Goal: Task Accomplishment & Management: Manage account settings

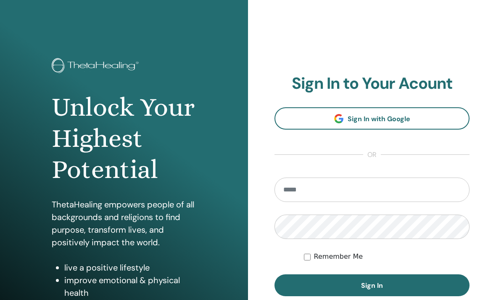
click at [386, 114] on span "Sign In with Google" at bounding box center [379, 118] width 63 height 9
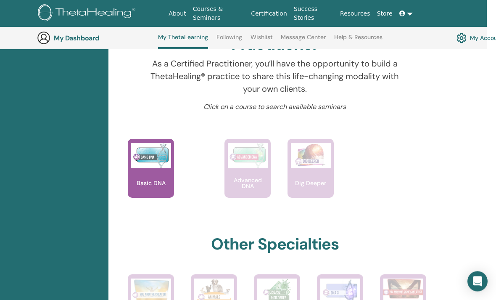
scroll to position [290, 18]
click at [154, 175] on div "Basic DNA" at bounding box center [151, 168] width 46 height 59
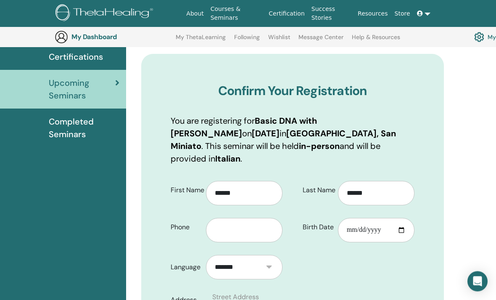
scroll to position [68, 0]
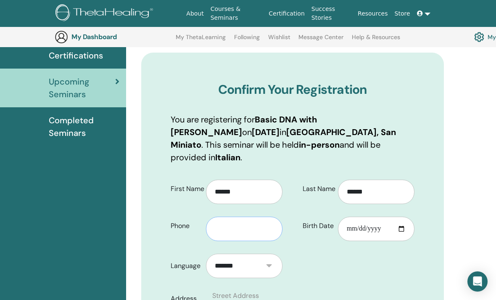
click at [234, 217] on input "text" at bounding box center [244, 229] width 77 height 24
type input "**********"
click at [375, 217] on input "Birth Date" at bounding box center [376, 229] width 77 height 24
click at [365, 217] on input "**********" at bounding box center [376, 229] width 77 height 24
type input "**********"
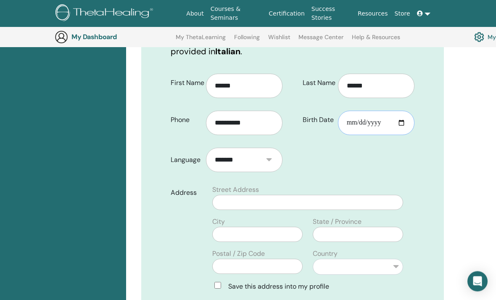
scroll to position [175, 0]
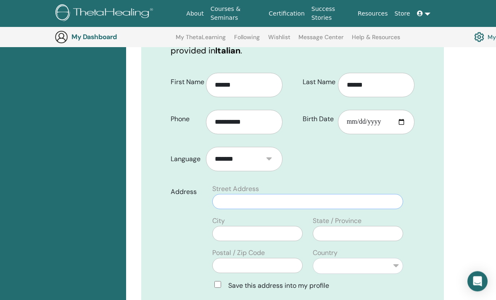
click at [298, 194] on input "text" at bounding box center [307, 201] width 191 height 15
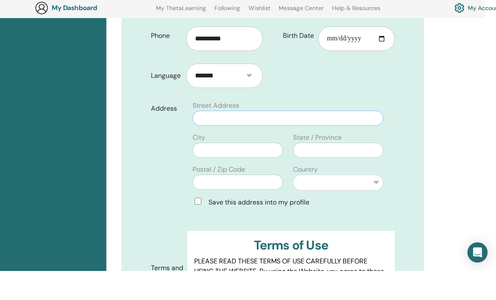
scroll to position [230, 20]
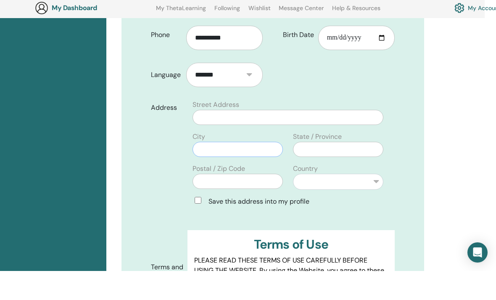
click at [210, 171] on input "text" at bounding box center [238, 178] width 90 height 15
type input "**********"
click at [326, 171] on input "text" at bounding box center [338, 178] width 90 height 15
type input "*"
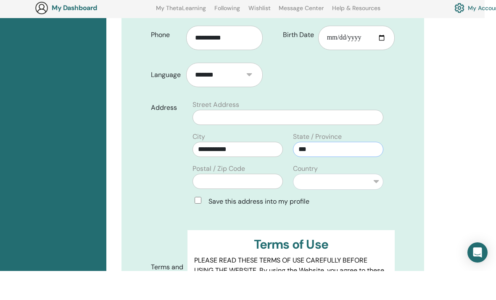
type input "***"
click at [258, 203] on input "text" at bounding box center [238, 210] width 90 height 15
click at [275, 139] on input "text" at bounding box center [288, 146] width 191 height 15
type input "**********"
click at [248, 203] on input "text" at bounding box center [238, 210] width 90 height 15
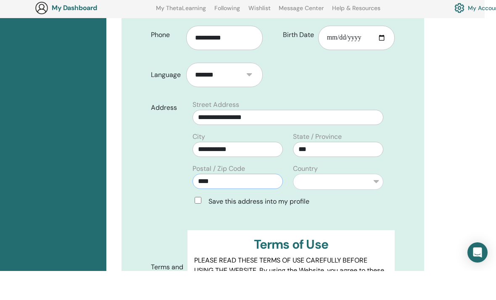
type input "****"
click at [379, 203] on select "**********" at bounding box center [338, 211] width 90 height 16
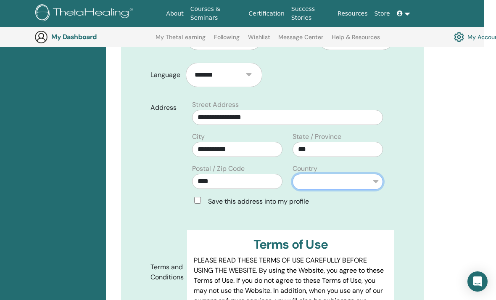
select select "*"
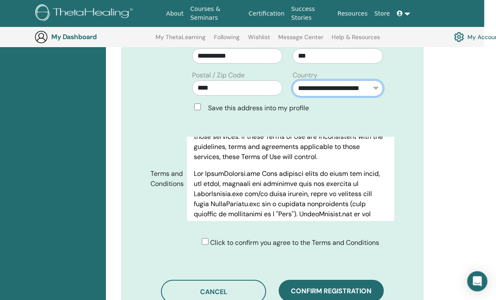
scroll to position [367, 20]
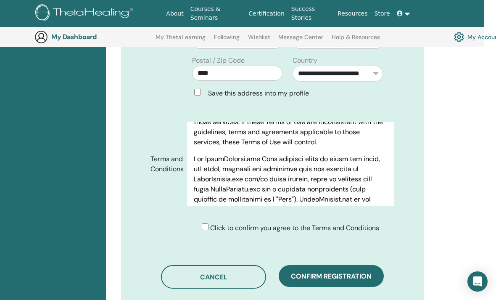
click at [339, 272] on span "Confirm registration" at bounding box center [331, 276] width 81 height 9
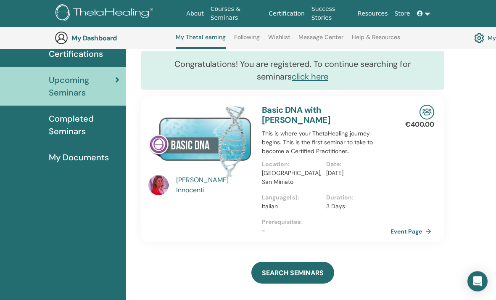
scroll to position [73, 0]
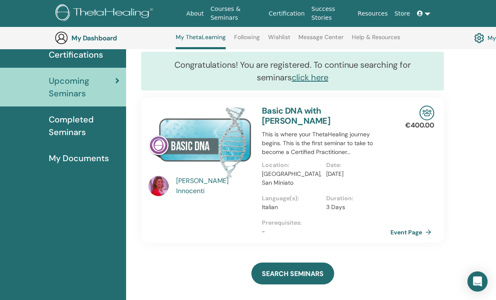
click at [85, 160] on span "My Documents" at bounding box center [79, 158] width 60 height 13
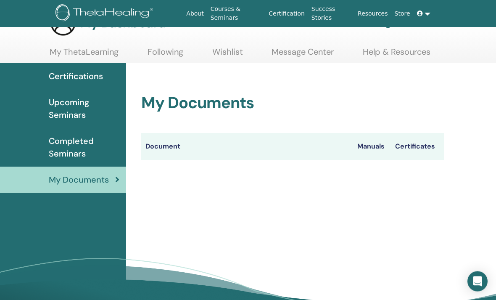
scroll to position [28, 0]
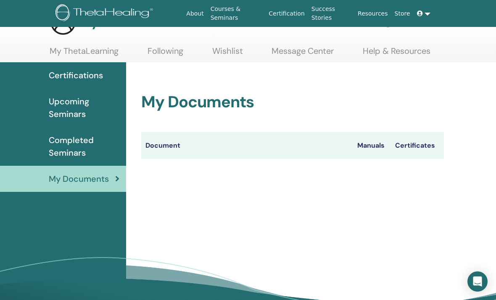
click at [418, 148] on th "Certificates" at bounding box center [417, 145] width 53 height 27
click at [420, 142] on th "Certificates" at bounding box center [417, 145] width 53 height 27
click at [416, 139] on th "Certificates" at bounding box center [417, 145] width 53 height 27
click at [371, 150] on th "Manuals" at bounding box center [372, 145] width 38 height 27
click at [371, 143] on th "Manuals" at bounding box center [372, 145] width 38 height 27
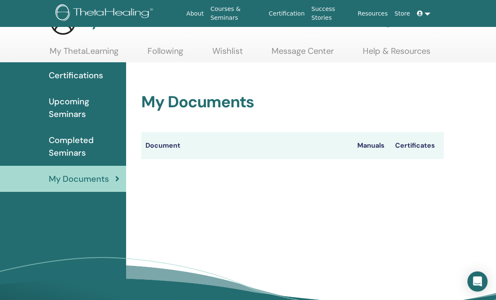
click at [423, 145] on th "Certificates" at bounding box center [417, 145] width 53 height 27
click at [81, 147] on span "Completed Seminars" at bounding box center [84, 146] width 71 height 25
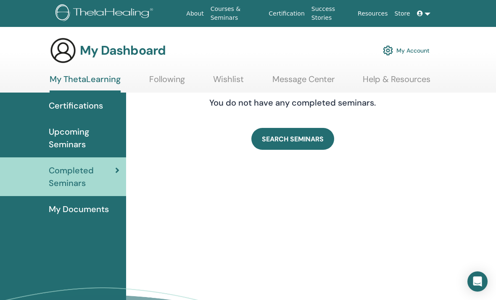
click at [76, 136] on span "Upcoming Seminars" at bounding box center [84, 137] width 71 height 25
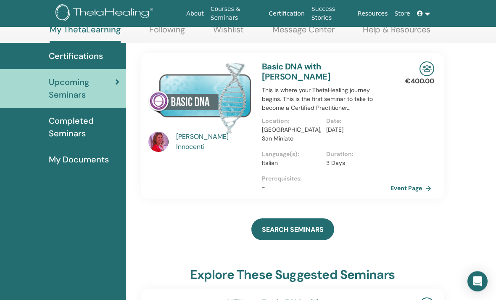
scroll to position [50, 0]
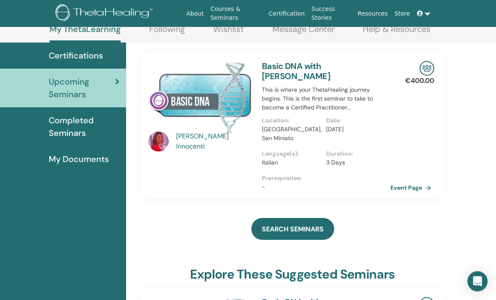
click at [316, 89] on p "This is where your ThetaHealing journey begins. This is the first seminar to ta…" at bounding box center [326, 99] width 129 height 26
click at [318, 86] on p "This is where your ThetaHealing journey begins. This is the first seminar to ta…" at bounding box center [326, 99] width 129 height 26
click at [317, 86] on p "This is where your ThetaHealing journey begins. This is the first seminar to ta…" at bounding box center [326, 99] width 129 height 26
click at [423, 181] on link "Event Page" at bounding box center [413, 187] width 44 height 13
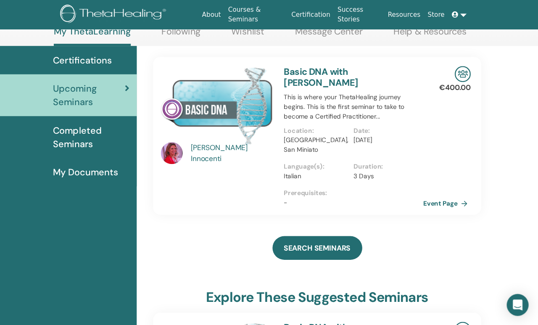
scroll to position [63, 0]
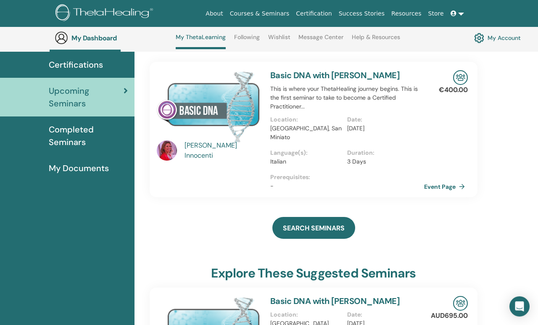
click at [63, 42] on img at bounding box center [61, 37] width 13 height 13
click at [66, 38] on img at bounding box center [61, 37] width 13 height 13
click at [101, 42] on h3 "My Dashboard" at bounding box center [113, 38] width 84 height 8
click at [496, 42] on link "My Account" at bounding box center [497, 38] width 47 height 14
click at [484, 35] on img at bounding box center [479, 38] width 10 height 14
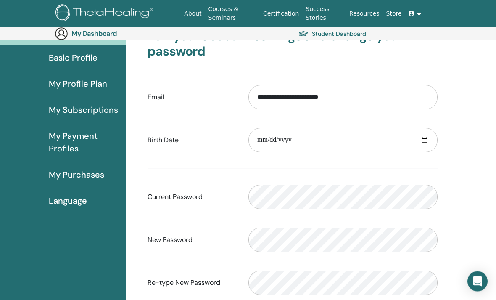
scroll to position [56, 0]
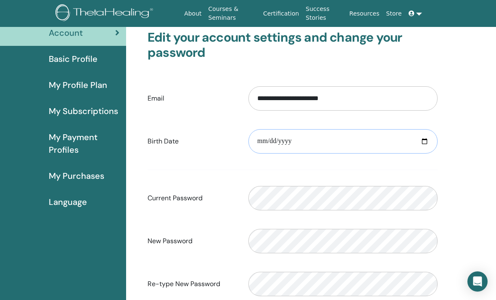
click at [328, 141] on input "date" at bounding box center [343, 141] width 189 height 24
type input "**********"
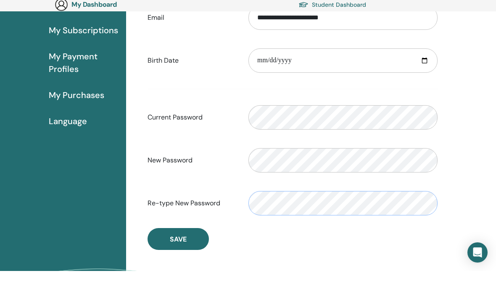
scroll to position [139, 0]
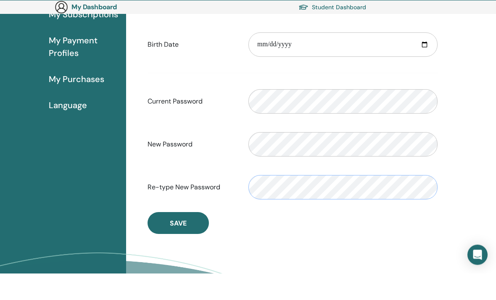
click at [182, 246] on span "Save" at bounding box center [178, 250] width 17 height 9
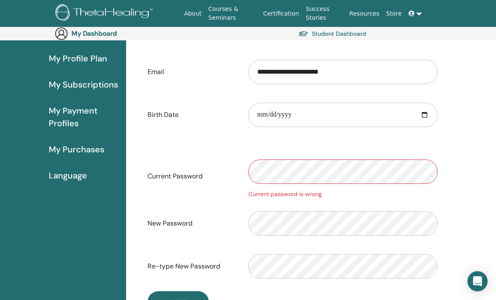
scroll to position [96, 0]
click at [178, 295] on button "Save" at bounding box center [178, 302] width 61 height 22
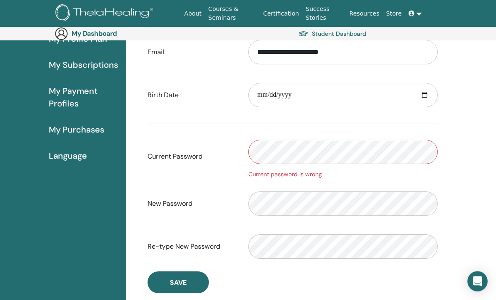
scroll to position [113, 0]
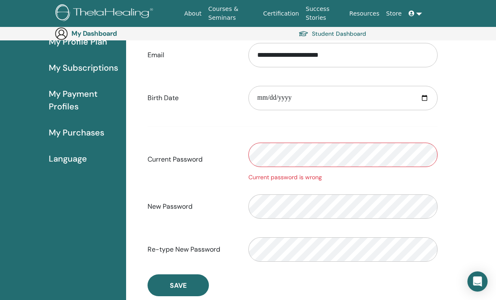
click at [175, 283] on span "Save" at bounding box center [178, 285] width 17 height 9
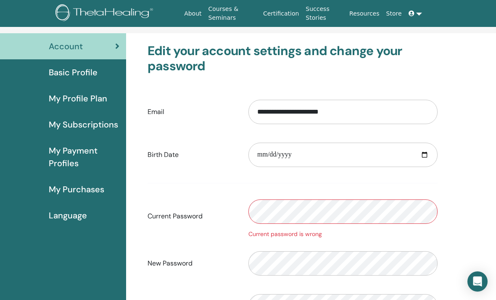
scroll to position [42, 0]
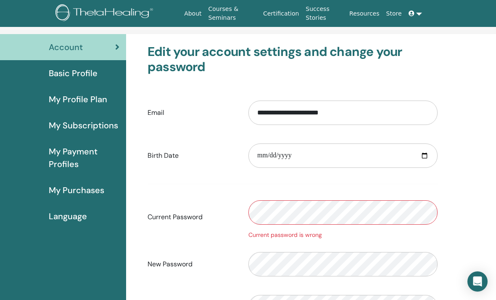
click at [90, 74] on span "Basic Profile" at bounding box center [73, 73] width 49 height 13
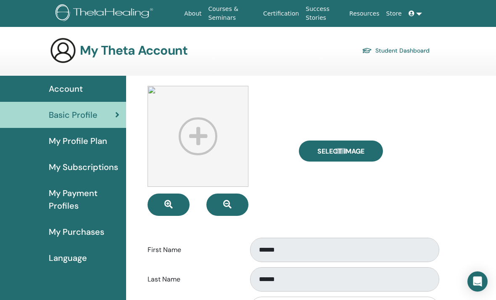
click at [345, 143] on label "Select Image" at bounding box center [341, 150] width 84 height 21
click at [345, 148] on input "Select Image" at bounding box center [341, 151] width 11 height 6
click at [333, 150] on span "Select Image" at bounding box center [341, 151] width 47 height 9
click at [336, 150] on input "Select Image" at bounding box center [341, 151] width 11 height 6
type input "**********"
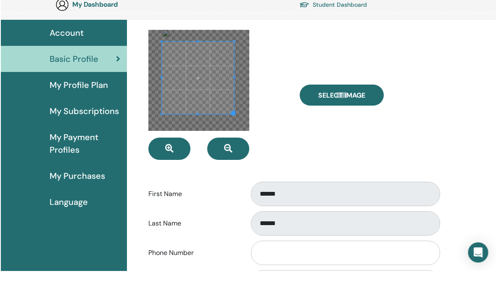
scroll to position [41, 0]
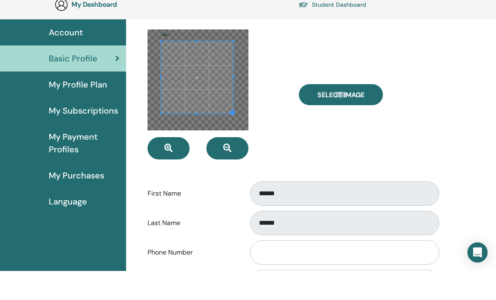
click at [350, 113] on label "Select Image" at bounding box center [341, 123] width 84 height 21
click at [347, 121] on input "Select Image" at bounding box center [341, 124] width 11 height 6
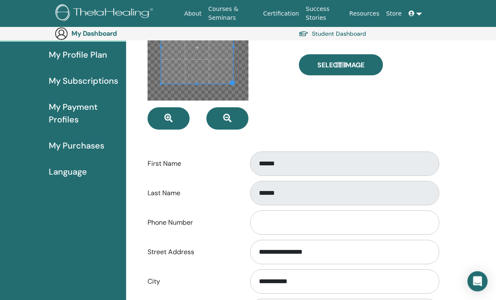
scroll to position [101, 0]
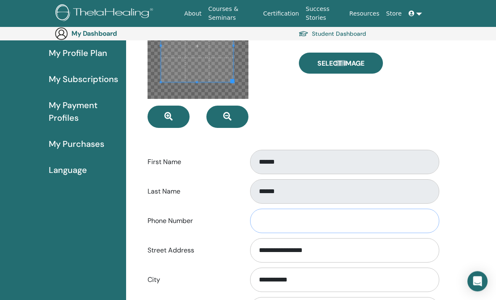
click at [326, 215] on input "Phone Number" at bounding box center [344, 221] width 189 height 24
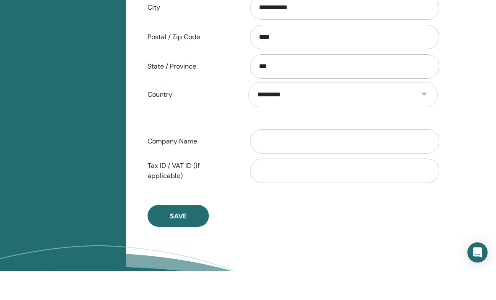
scroll to position [358, 0]
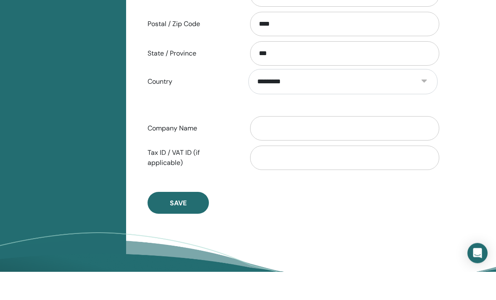
type input "**********"
click at [177, 227] on span "Save" at bounding box center [178, 231] width 17 height 9
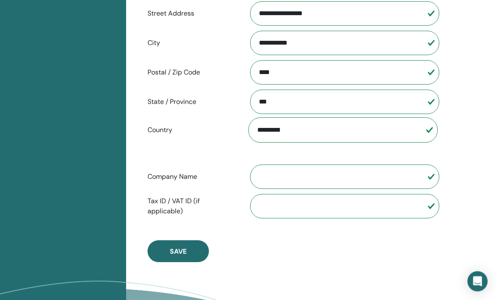
scroll to position [343, 0]
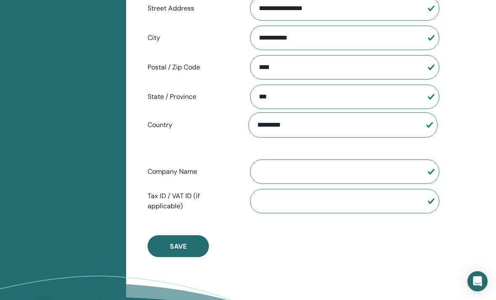
click at [173, 242] on span "Save" at bounding box center [178, 246] width 17 height 9
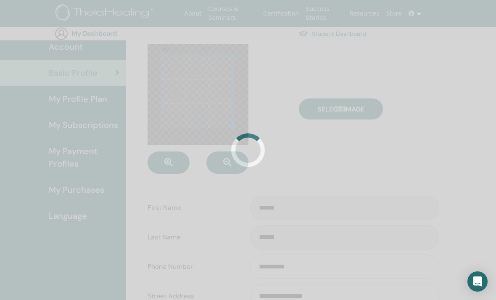
scroll to position [0, 0]
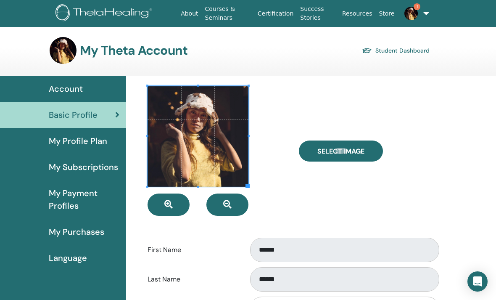
click at [91, 132] on link "My Profile Plan" at bounding box center [63, 141] width 126 height 26
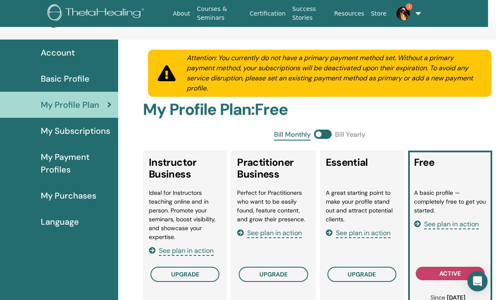
scroll to position [34, 8]
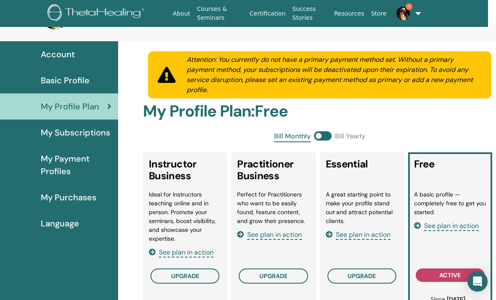
click at [90, 133] on span "My Subscriptions" at bounding box center [75, 132] width 69 height 13
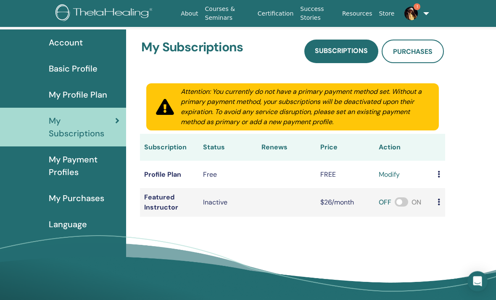
scroll to position [48, 0]
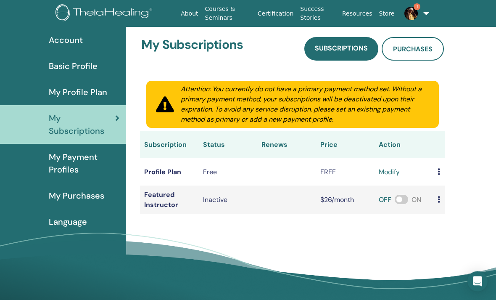
click at [97, 164] on span "My Payment Profiles" at bounding box center [84, 163] width 71 height 25
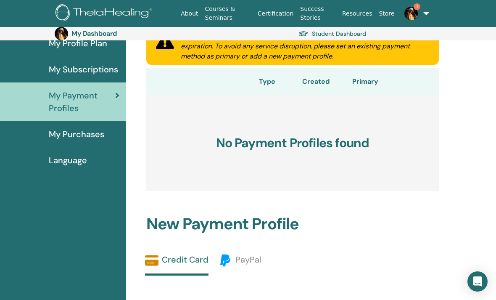
scroll to position [111, 0]
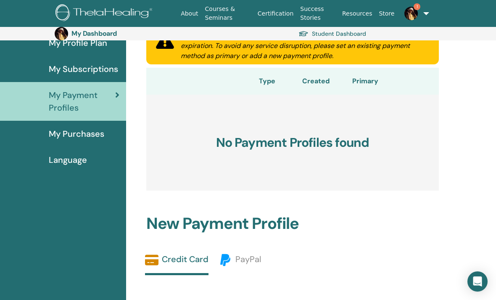
click at [98, 135] on span "My Purchases" at bounding box center [77, 133] width 56 height 13
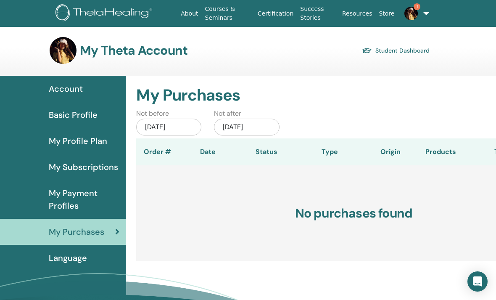
click at [82, 102] on link "Basic Profile" at bounding box center [63, 115] width 126 height 26
click at [85, 93] on div "Account" at bounding box center [63, 88] width 113 height 13
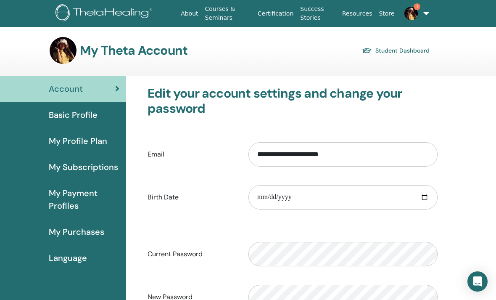
click at [416, 13] on img at bounding box center [411, 13] width 13 height 13
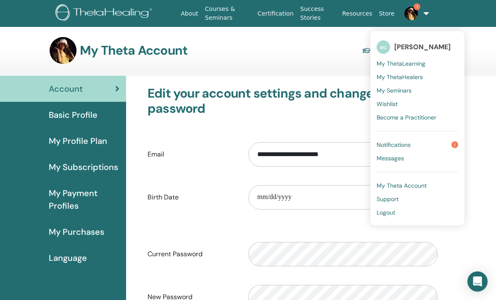
click at [416, 143] on link "Notifications 1" at bounding box center [418, 144] width 82 height 13
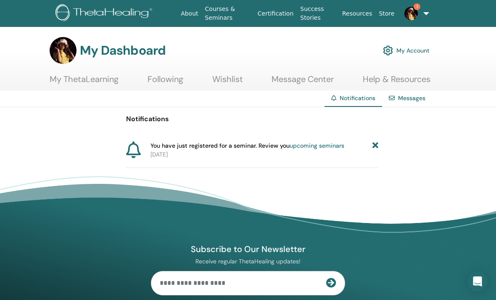
click at [64, 53] on img at bounding box center [63, 50] width 27 height 27
click at [125, 41] on div "My Dashboard My Account" at bounding box center [240, 50] width 380 height 27
click at [92, 53] on h3 "My Dashboard" at bounding box center [123, 50] width 86 height 15
click at [67, 53] on img at bounding box center [63, 50] width 27 height 27
